Goal: Information Seeking & Learning: Understand process/instructions

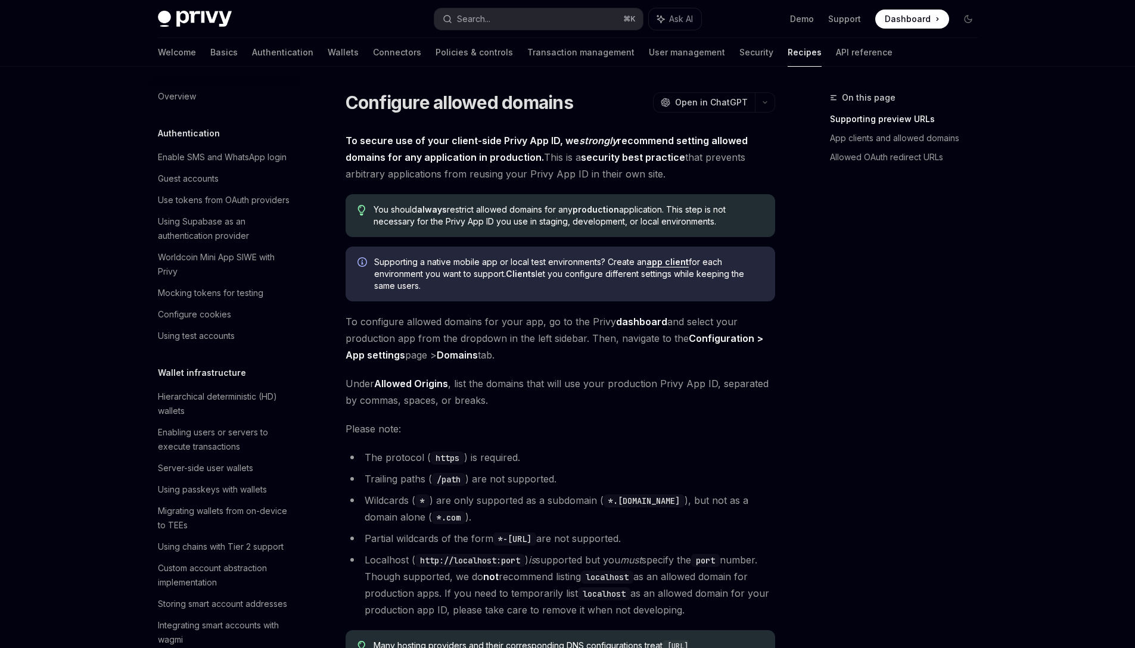
click at [820, 109] on div "On this page Supporting preview URLs App clients and allowed domains Allowed OA…" at bounding box center [896, 134] width 181 height 86
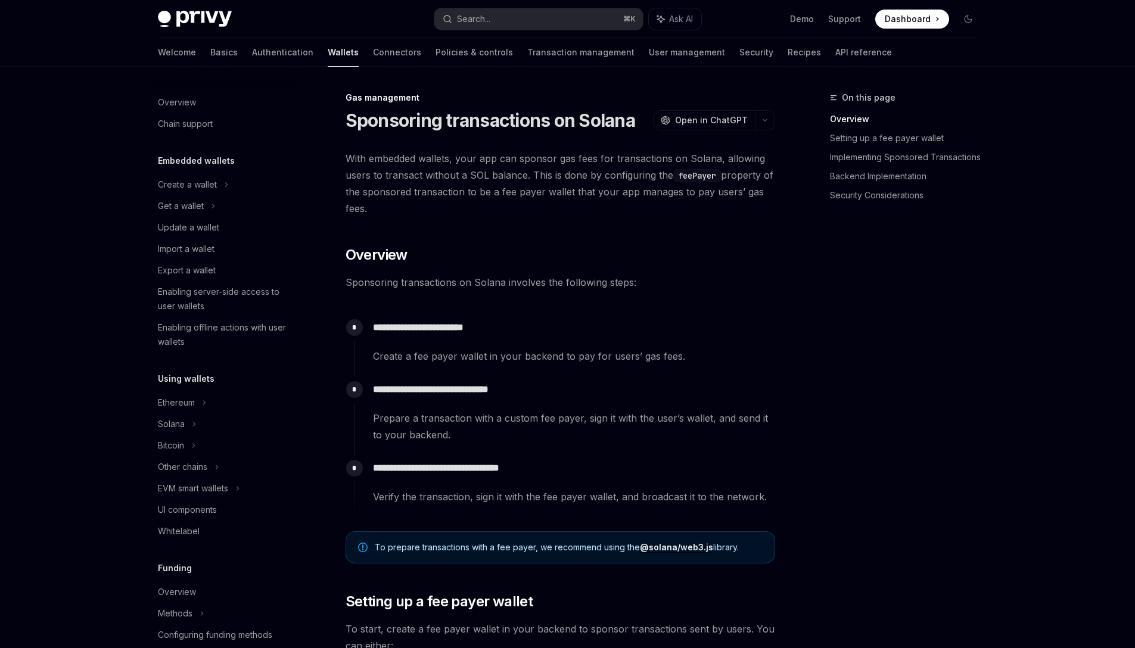
scroll to position [3, 0]
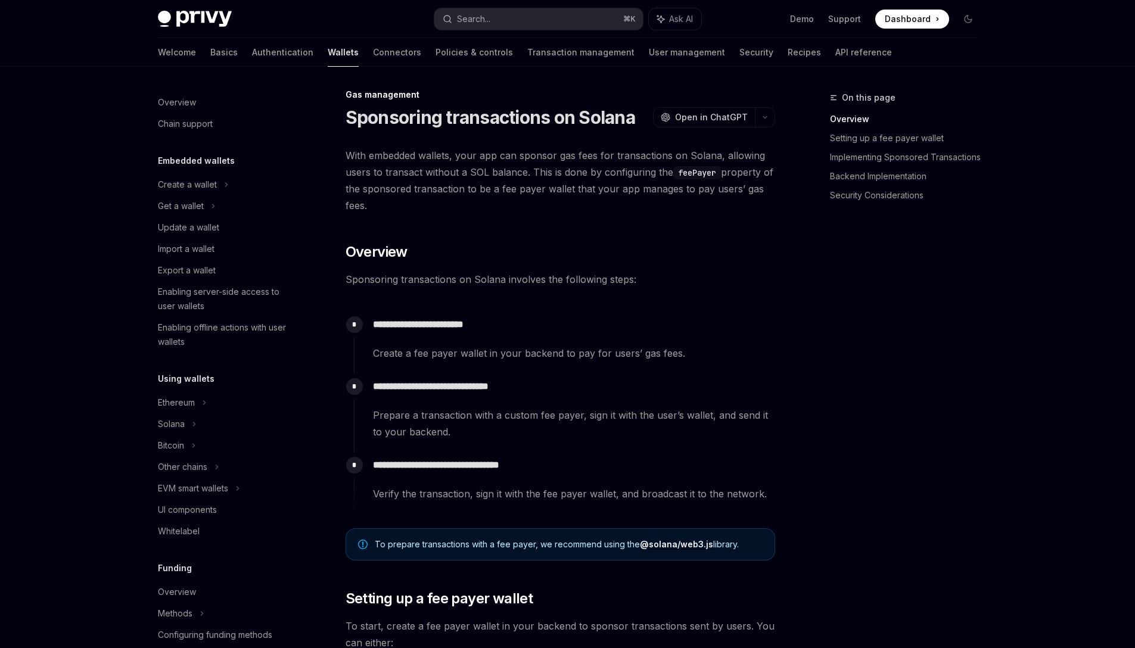
click at [490, 183] on span "With embedded wallets, your app can sponsor gas fees for transactions on Solana…" at bounding box center [559, 180] width 429 height 67
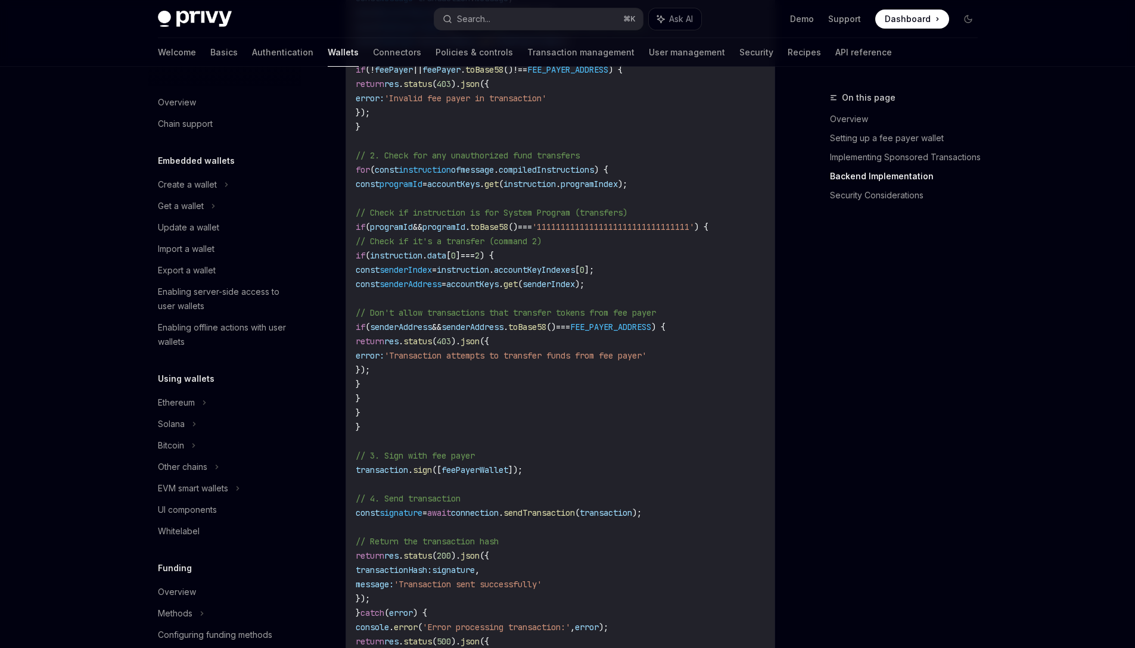
scroll to position [2717, 0]
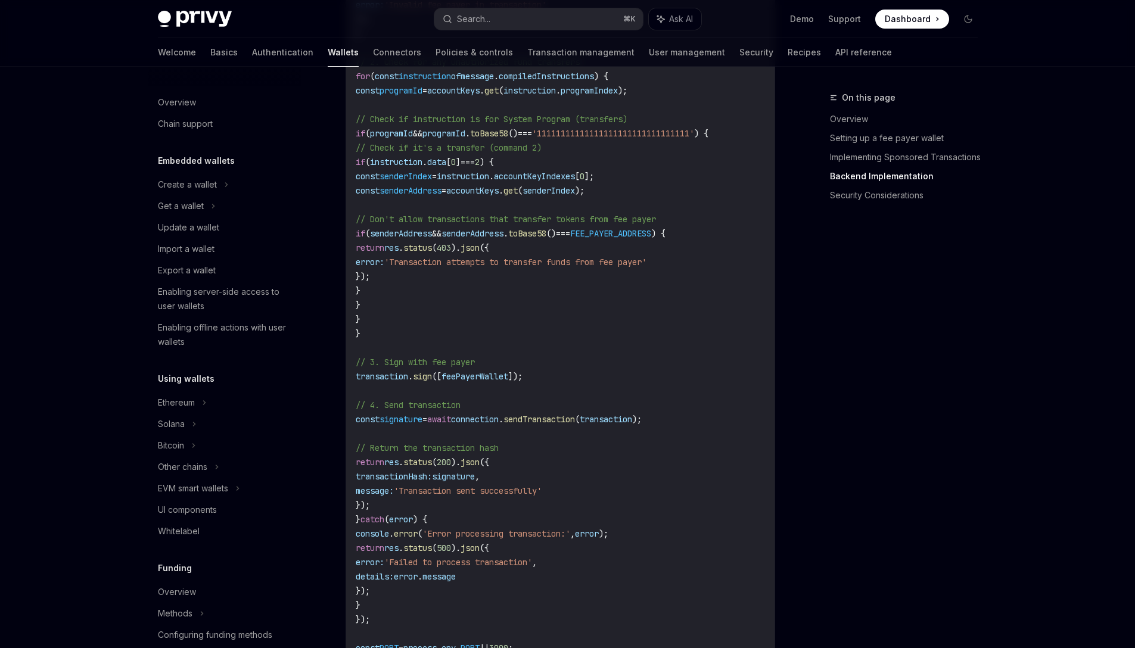
click at [499, 424] on span "connection" at bounding box center [475, 419] width 48 height 11
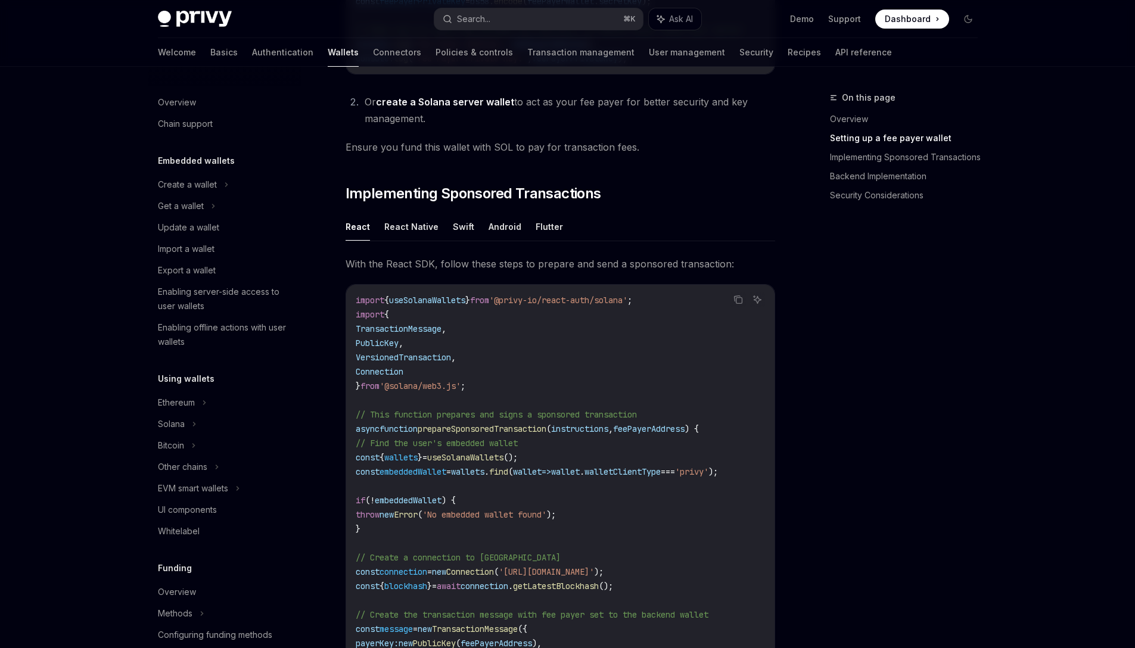
scroll to position [0, 0]
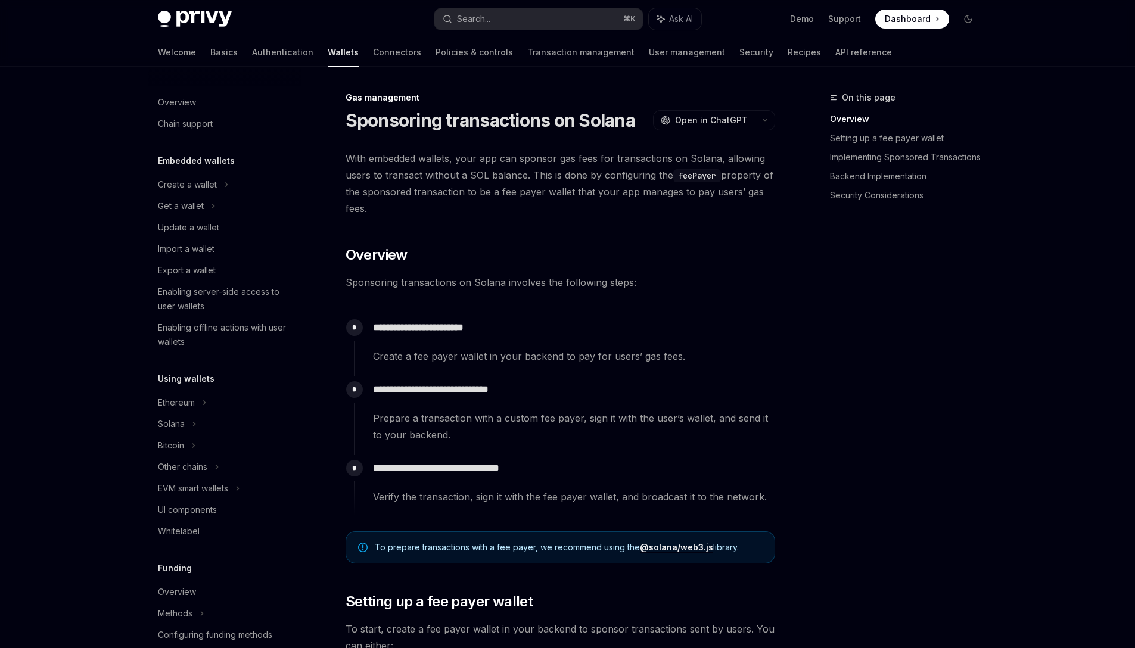
click at [543, 404] on div "**********" at bounding box center [564, 409] width 421 height 67
click at [606, 150] on span "With embedded wallets, your app can sponsor gas fees for transactions on Solana…" at bounding box center [559, 183] width 429 height 67
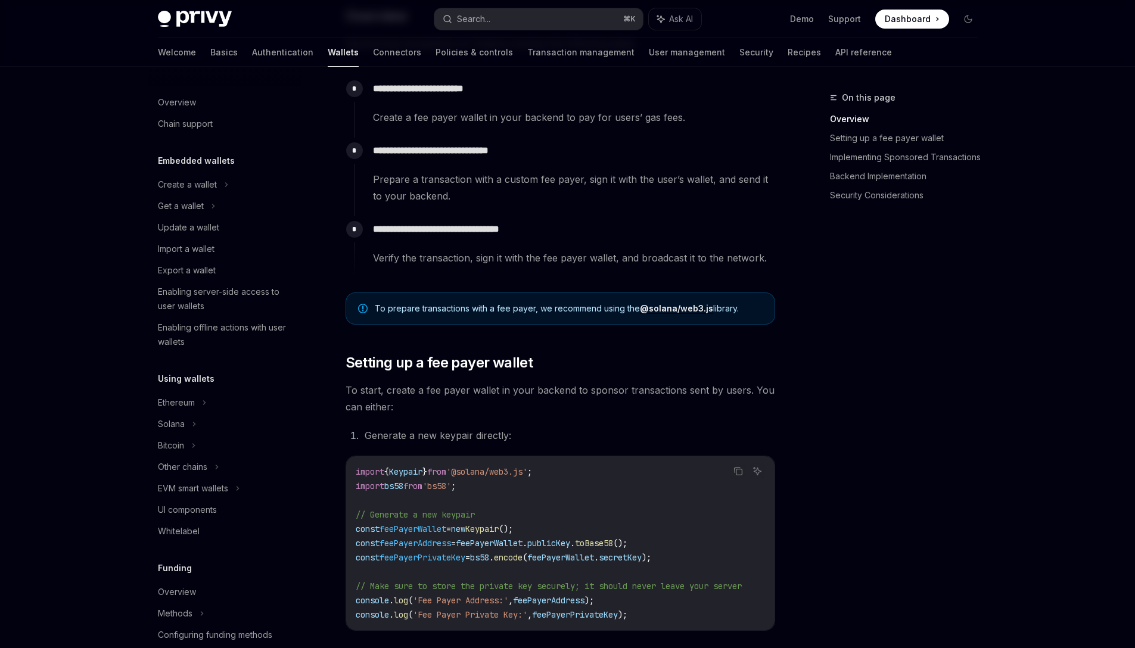
scroll to position [239, 0]
click at [597, 237] on div "**********" at bounding box center [564, 241] width 421 height 50
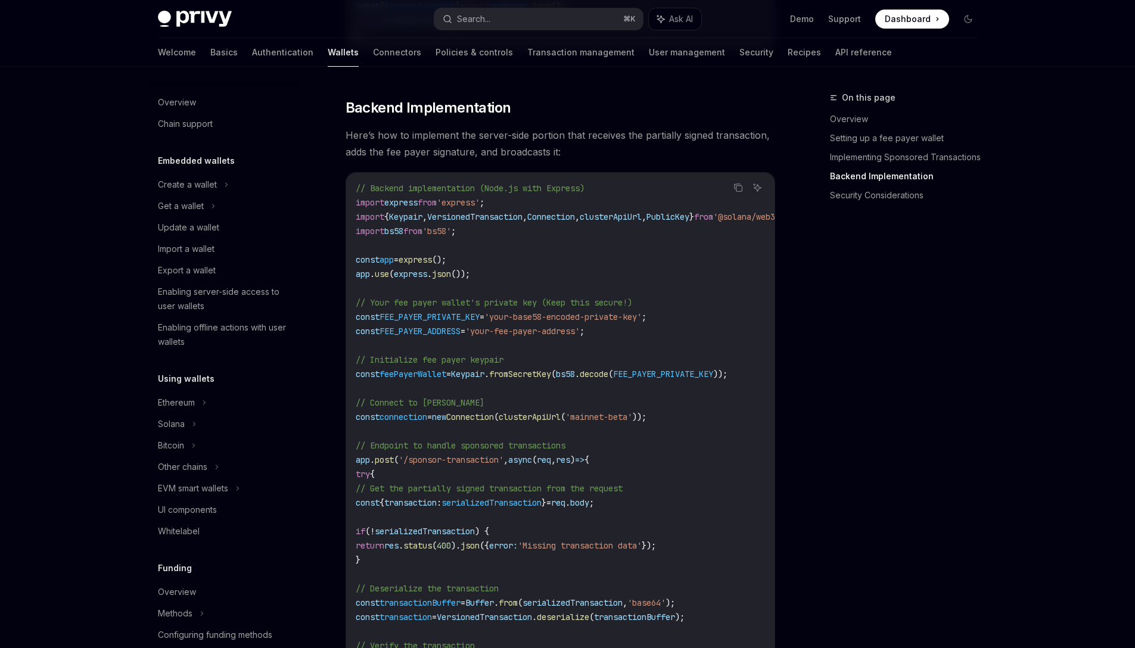
scroll to position [2116, 0]
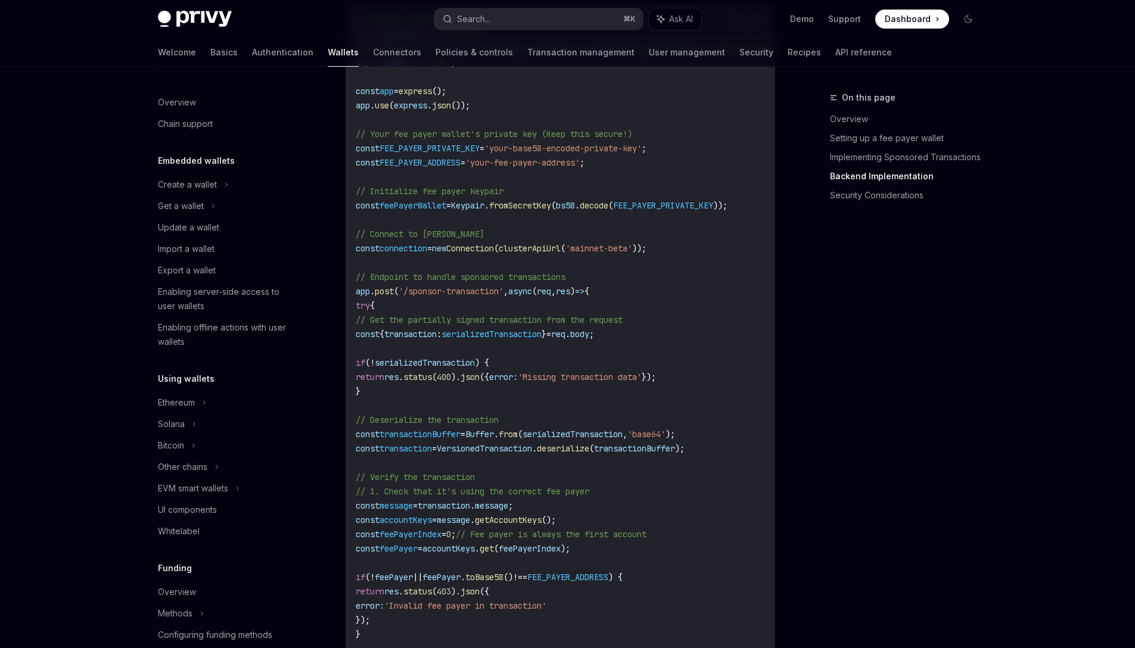
click at [597, 237] on code "// Backend implementation (Node.js with Express) import express from 'express' …" at bounding box center [592, 656] width 472 height 1287
click at [618, 248] on code "// Backend implementation (Node.js with Express) import express from 'express' …" at bounding box center [592, 656] width 472 height 1287
click at [632, 254] on span "'mainnet-beta'" at bounding box center [598, 248] width 67 height 11
click at [646, 254] on span "));" at bounding box center [639, 248] width 14 height 11
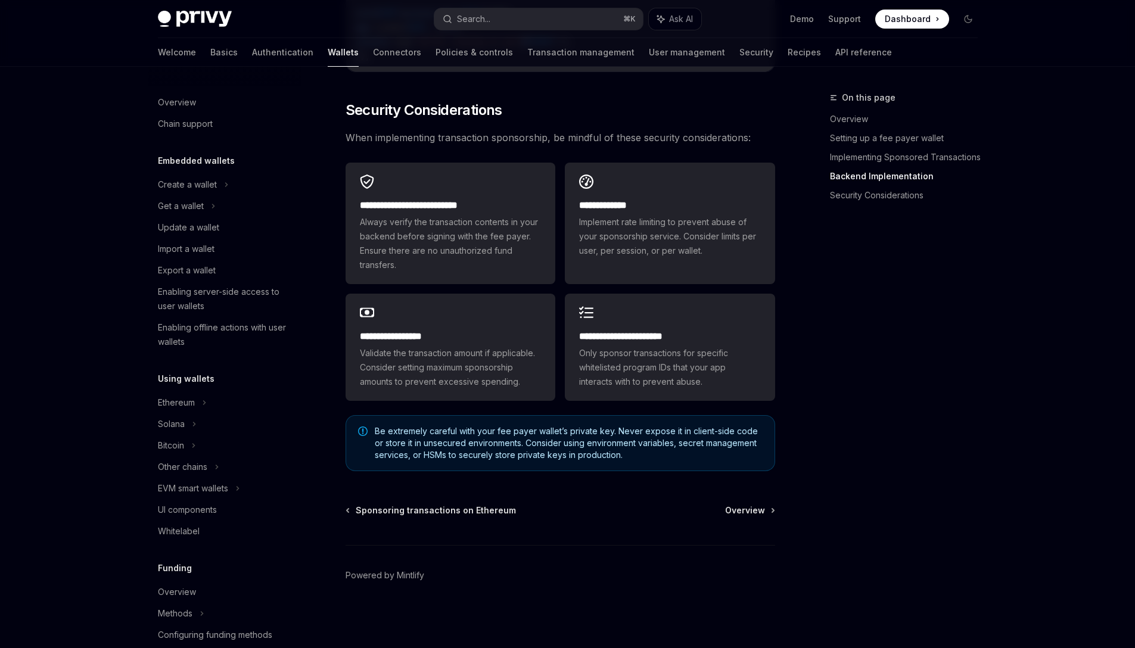
scroll to position [3345, 0]
